Goal: Find specific page/section: Find specific page/section

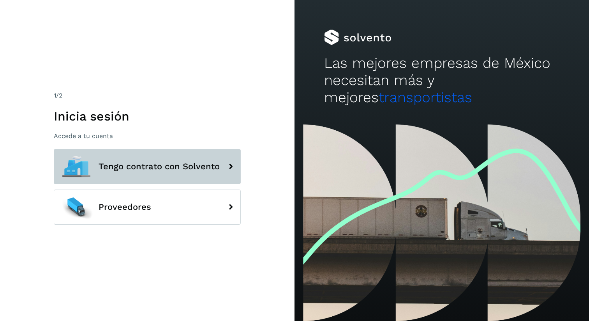
click at [133, 167] on span "Tengo contrato con Solvento" at bounding box center [159, 166] width 121 height 9
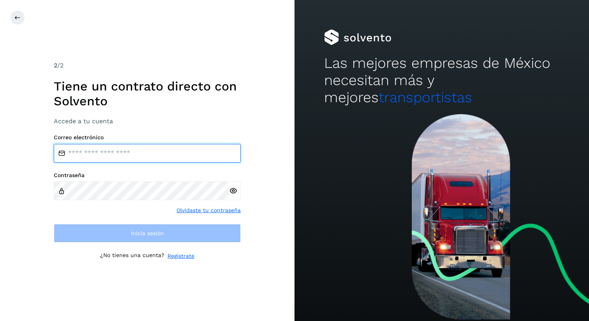
click at [122, 156] on input "email" at bounding box center [147, 153] width 187 height 19
type input "**********"
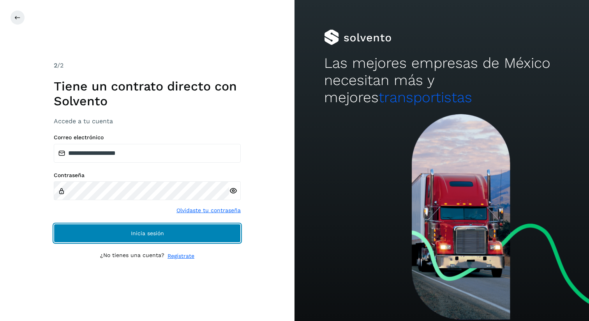
click at [140, 236] on span "Inicia sesión" at bounding box center [147, 232] width 33 height 5
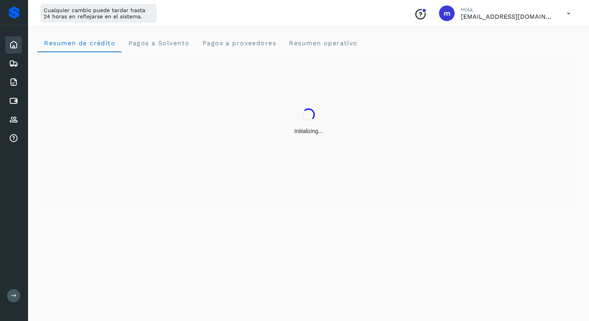
click at [12, 291] on button at bounding box center [13, 295] width 13 height 13
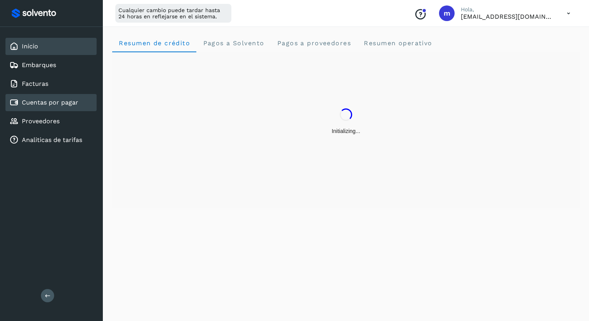
click at [38, 101] on link "Cuentas por pagar" at bounding box center [50, 102] width 56 height 7
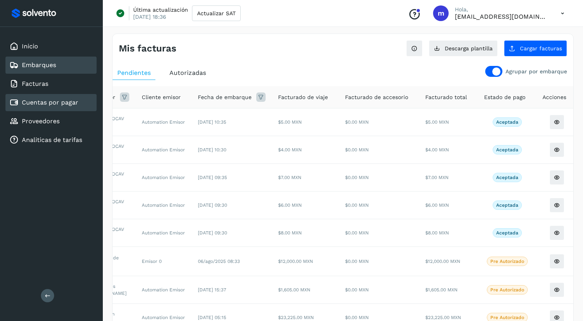
click at [32, 64] on link "Embarques" at bounding box center [39, 64] width 34 height 7
